Goal: Task Accomplishment & Management: Manage account settings

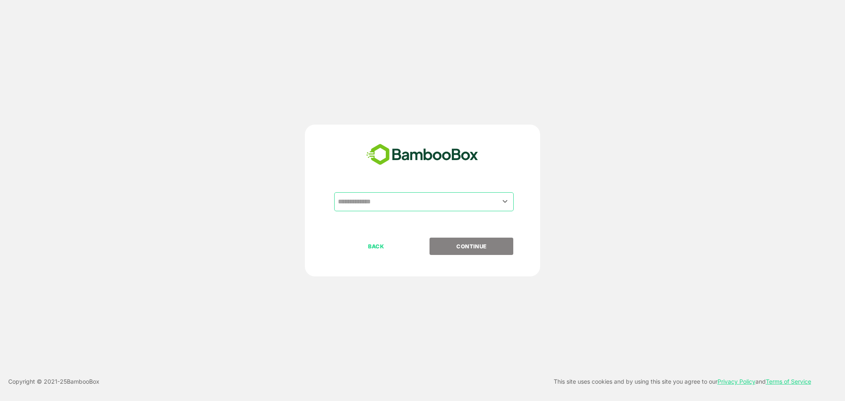
click at [354, 201] on input "text" at bounding box center [424, 202] width 176 height 16
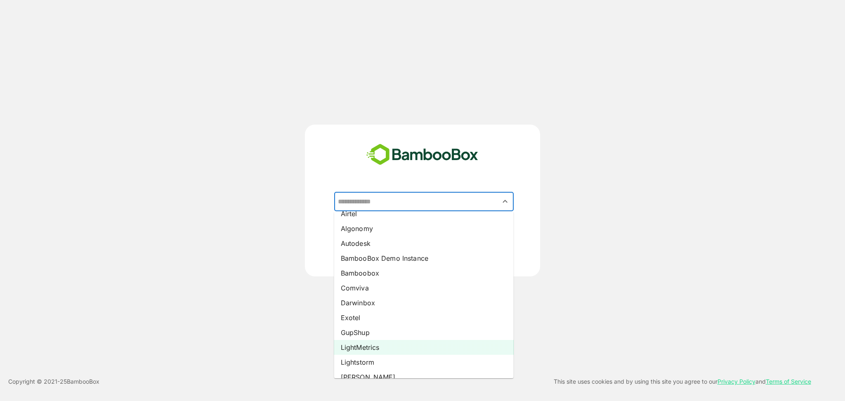
scroll to position [9, 0]
click at [370, 349] on li "LightMetrics" at bounding box center [423, 347] width 179 height 15
type input "**********"
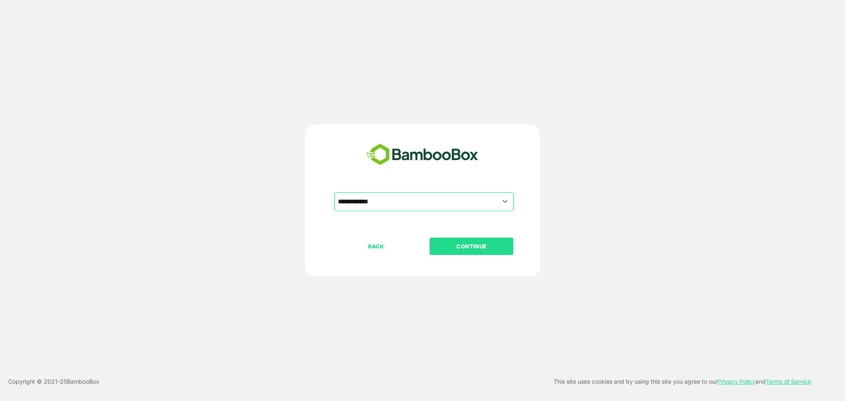
click at [472, 246] on p "CONTINUE" at bounding box center [471, 246] width 83 height 9
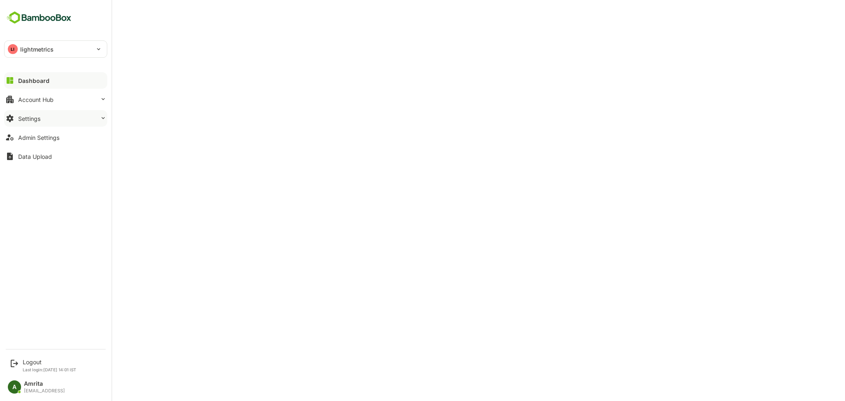
click at [36, 119] on div "Settings" at bounding box center [29, 118] width 22 height 7
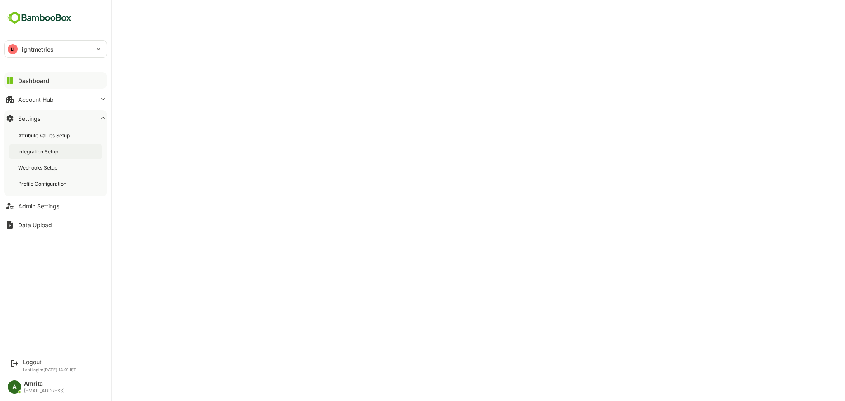
click at [38, 149] on div "Integration Setup" at bounding box center [39, 151] width 42 height 7
click at [31, 207] on div "Admin Settings" at bounding box center [38, 206] width 41 height 7
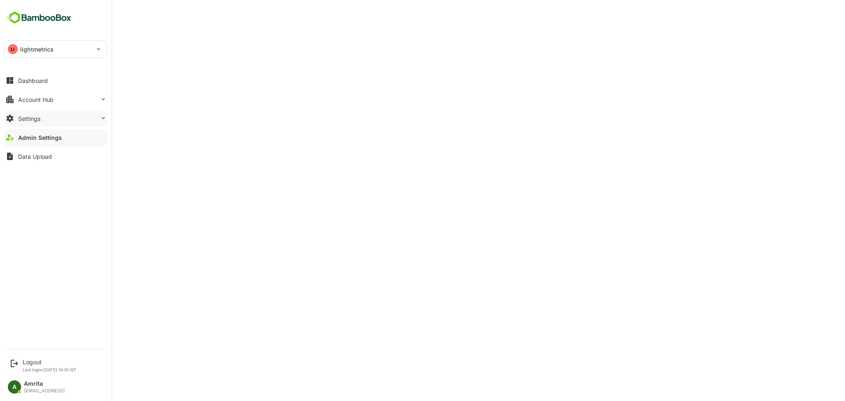
click at [37, 120] on div "Settings" at bounding box center [29, 118] width 22 height 7
click at [40, 210] on button "Admin Settings" at bounding box center [55, 206] width 103 height 17
click at [37, 92] on button "Account Hub" at bounding box center [55, 99] width 103 height 17
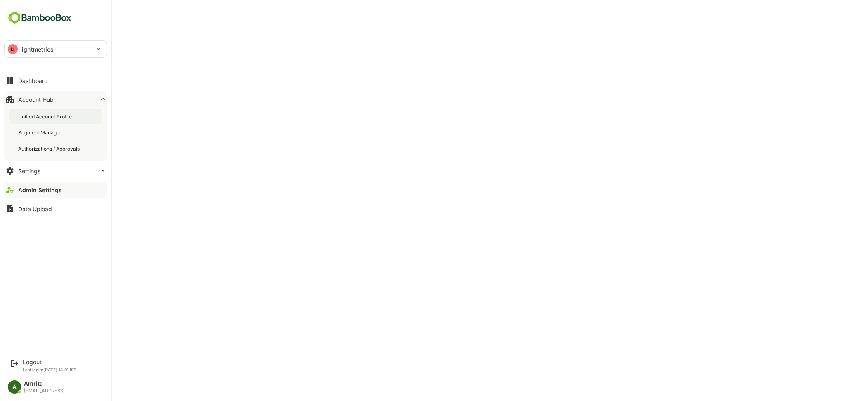
click at [54, 113] on div "Unified Account Profile" at bounding box center [45, 116] width 55 height 7
click at [67, 167] on button "Settings" at bounding box center [55, 171] width 103 height 17
click at [45, 177] on button "Settings" at bounding box center [55, 171] width 103 height 17
click at [59, 141] on div "Attribute Values Setup" at bounding box center [55, 135] width 93 height 15
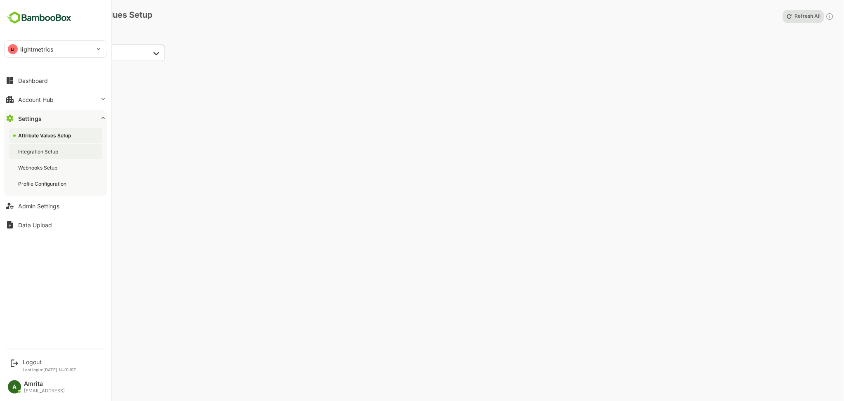
click at [64, 152] on div "Integration Setup" at bounding box center [55, 151] width 93 height 15
click at [69, 165] on div "Webhooks Setup" at bounding box center [55, 167] width 93 height 15
click at [72, 174] on div "Webhooks Setup" at bounding box center [55, 167] width 93 height 15
click at [42, 179] on div "Profile Configuration" at bounding box center [55, 183] width 93 height 15
